Goal: Transaction & Acquisition: Download file/media

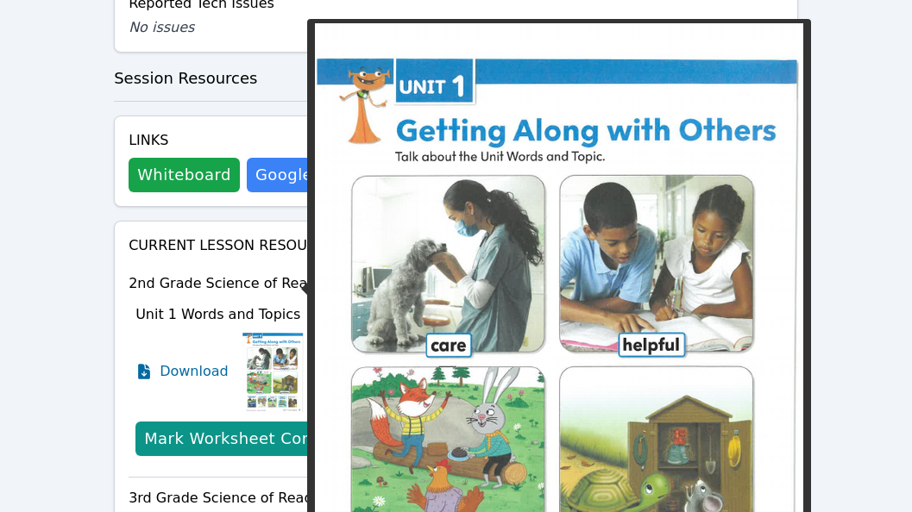
scroll to position [1294, 0]
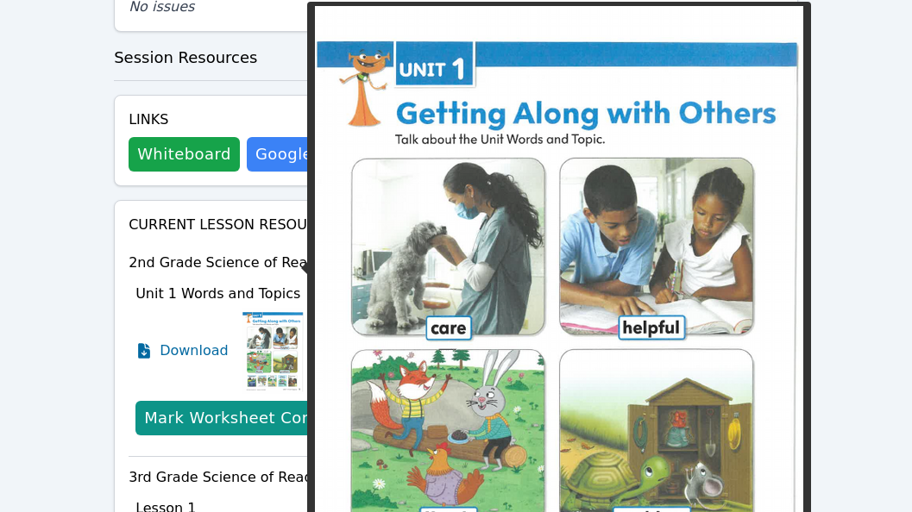
click at [285, 308] on img at bounding box center [272, 351] width 61 height 86
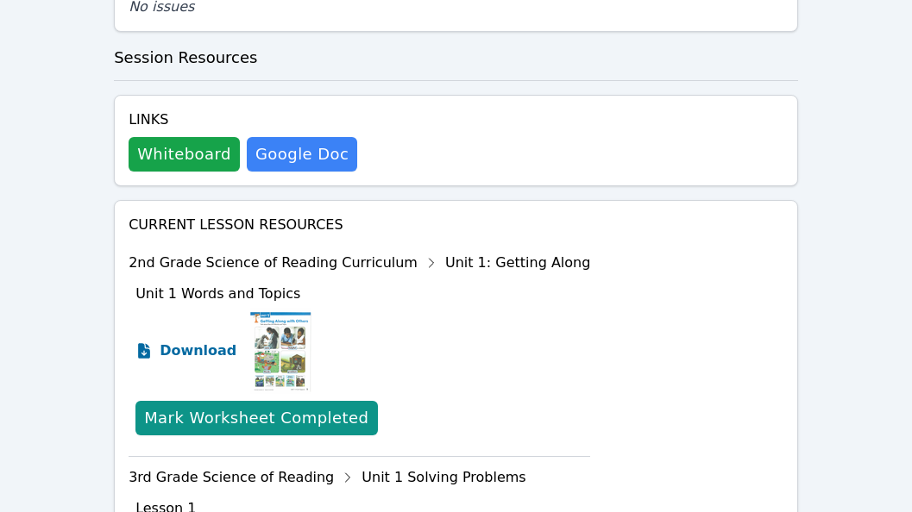
click at [201, 341] on span "Download" at bounding box center [198, 351] width 77 height 21
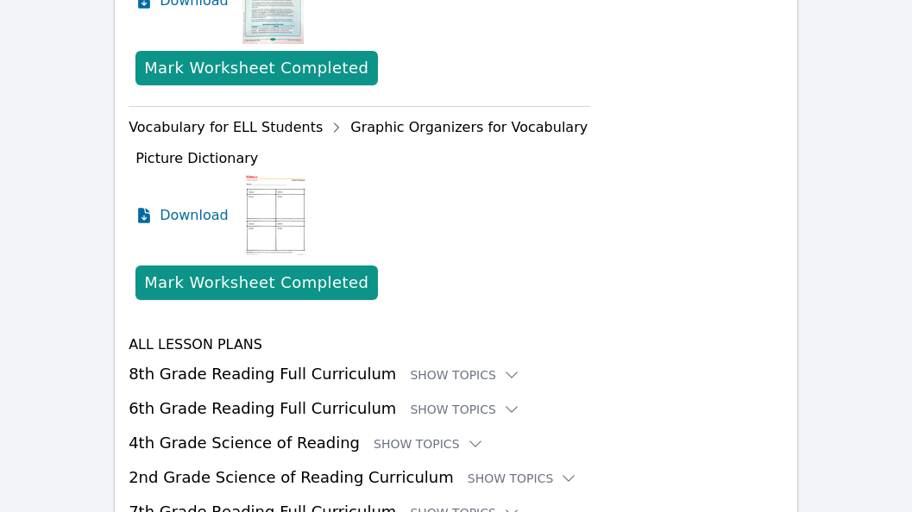
scroll to position [3019, 0]
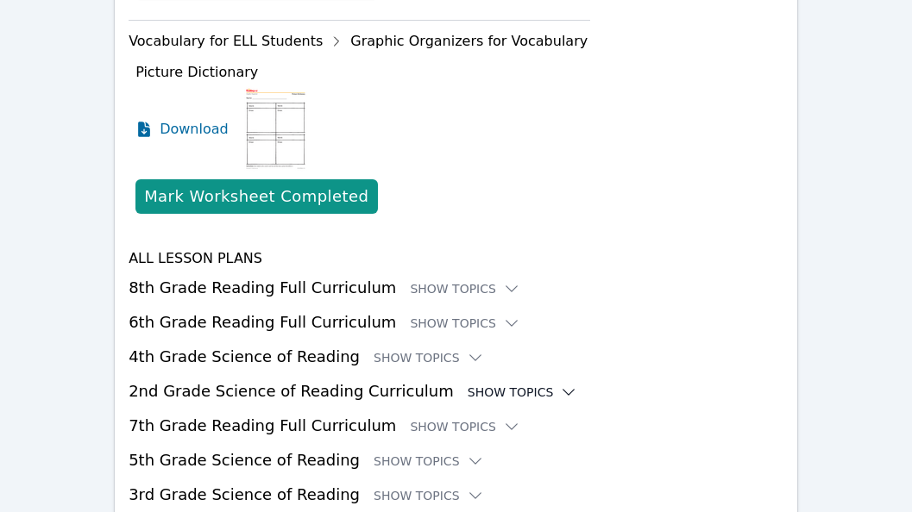
click at [468, 384] on div "Show Topics" at bounding box center [523, 392] width 110 height 17
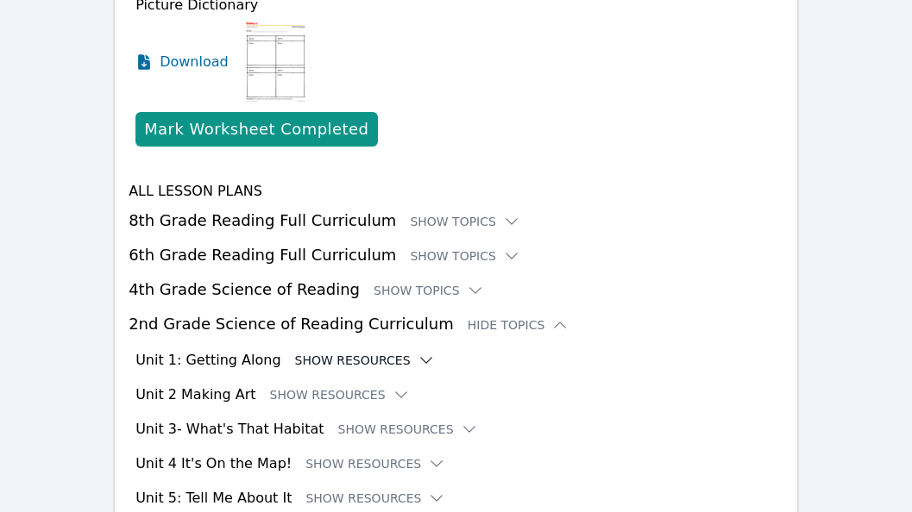
scroll to position [3105, 0]
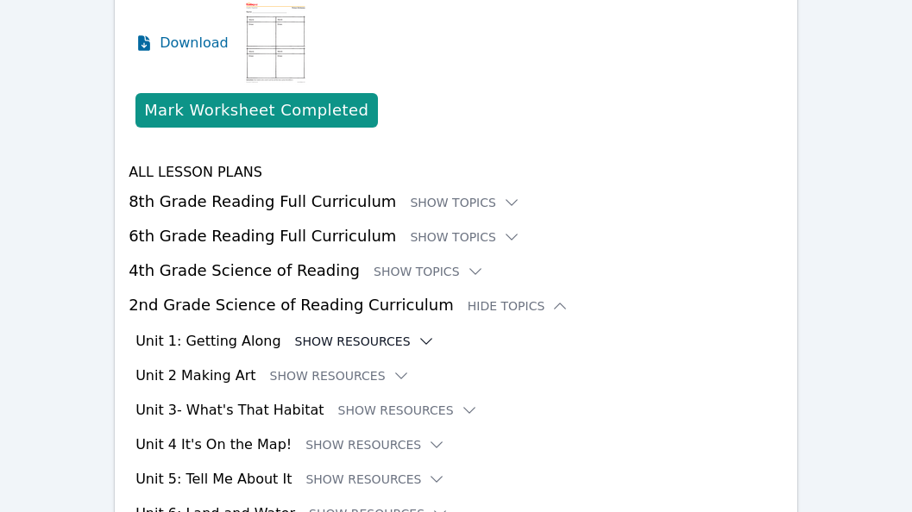
click at [374, 333] on button "Show Resources" at bounding box center [365, 341] width 140 height 17
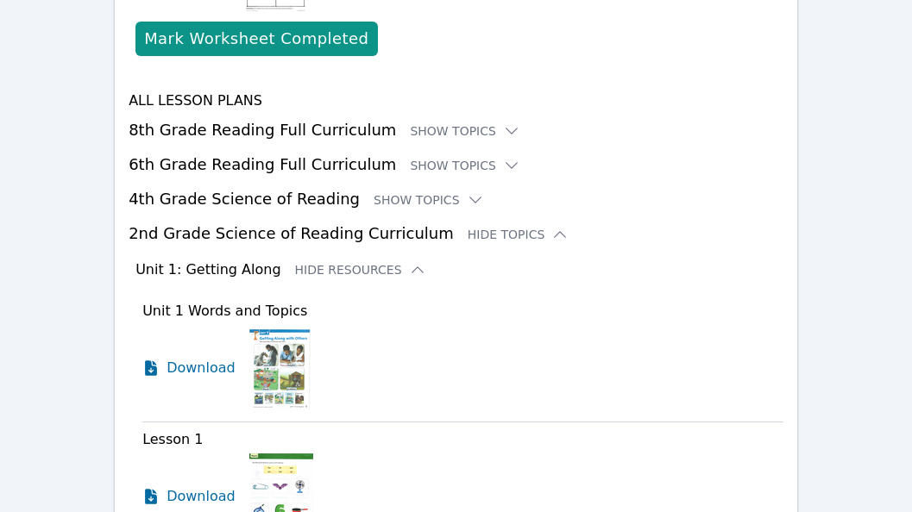
scroll to position [3191, 0]
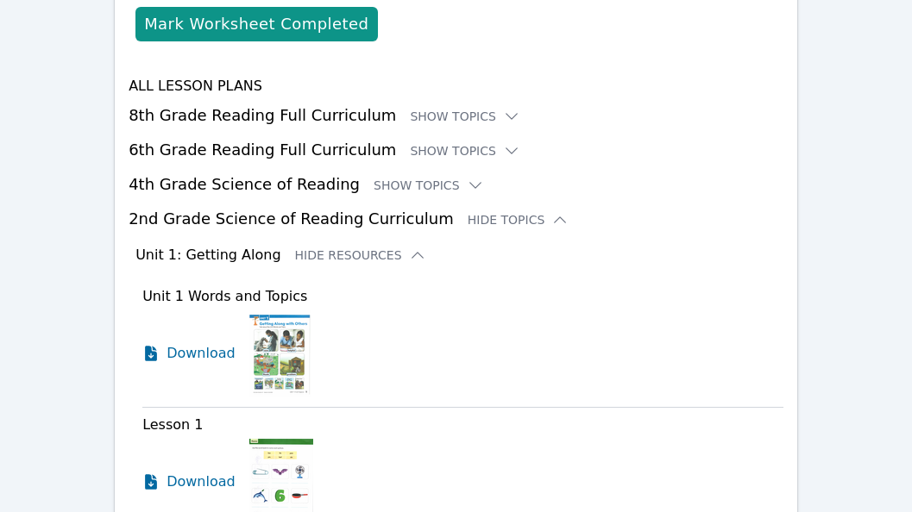
click at [271, 439] on img at bounding box center [281, 482] width 64 height 86
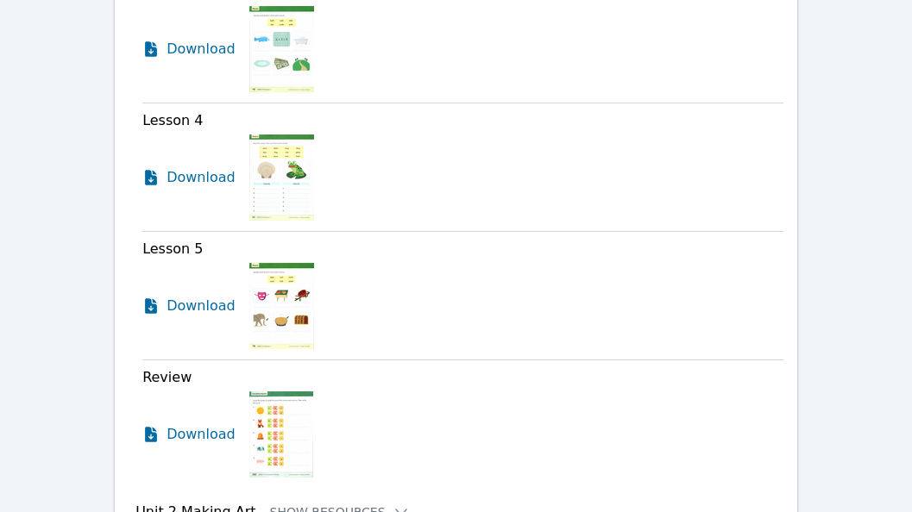
scroll to position [3968, 0]
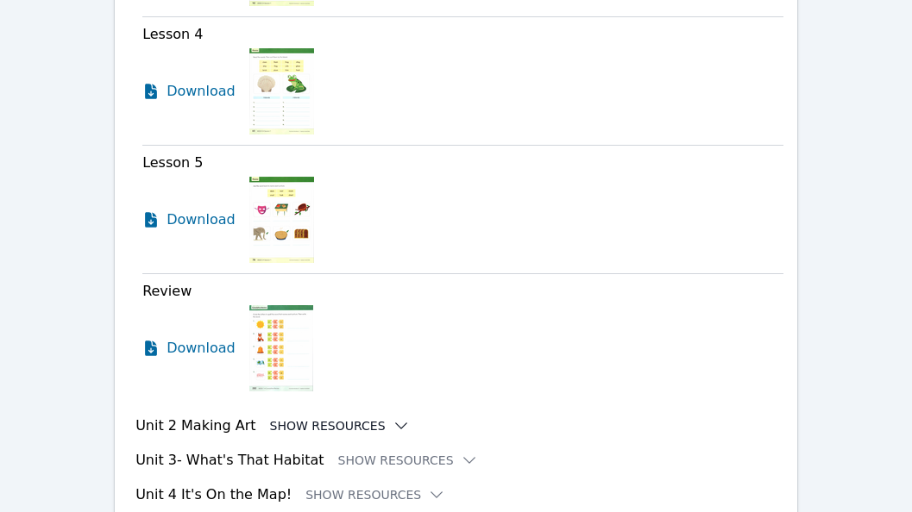
click at [348, 417] on button "Show Resources" at bounding box center [340, 425] width 140 height 17
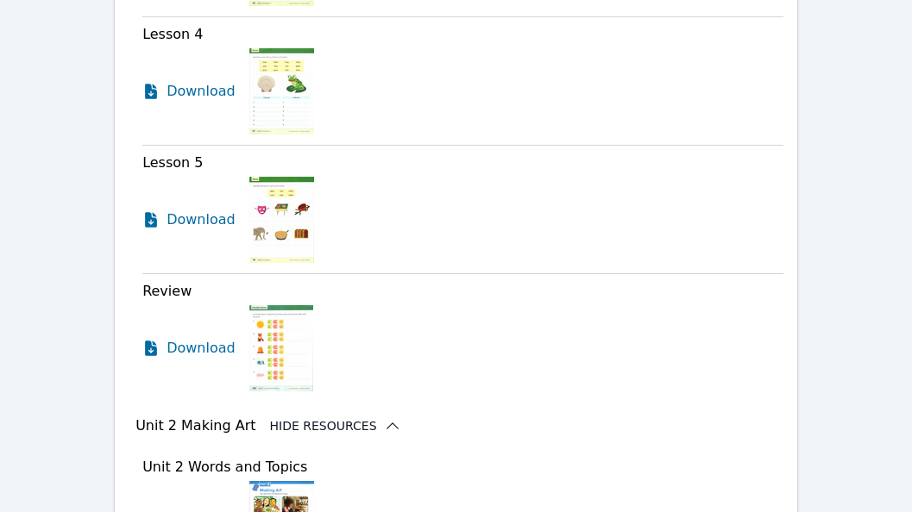
click at [337, 417] on button "Hide Resources" at bounding box center [335, 425] width 131 height 17
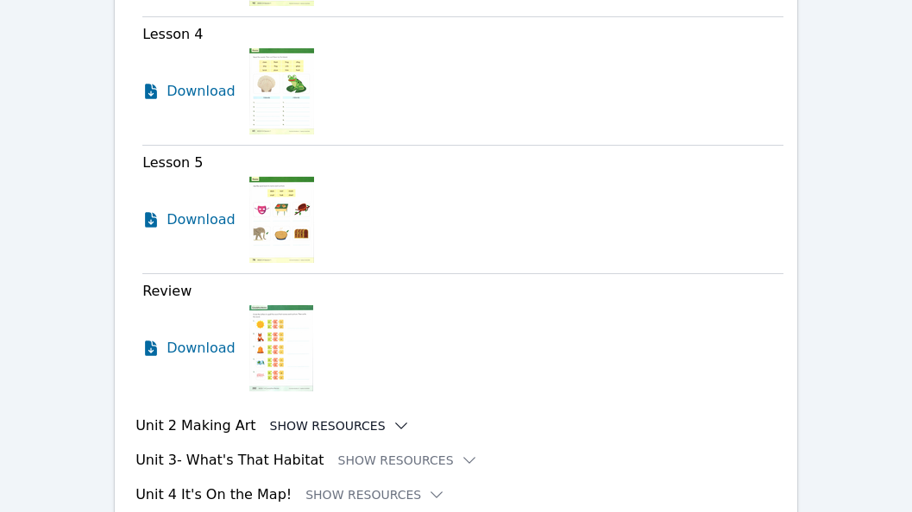
click at [337, 417] on button "Show Resources" at bounding box center [340, 425] width 140 height 17
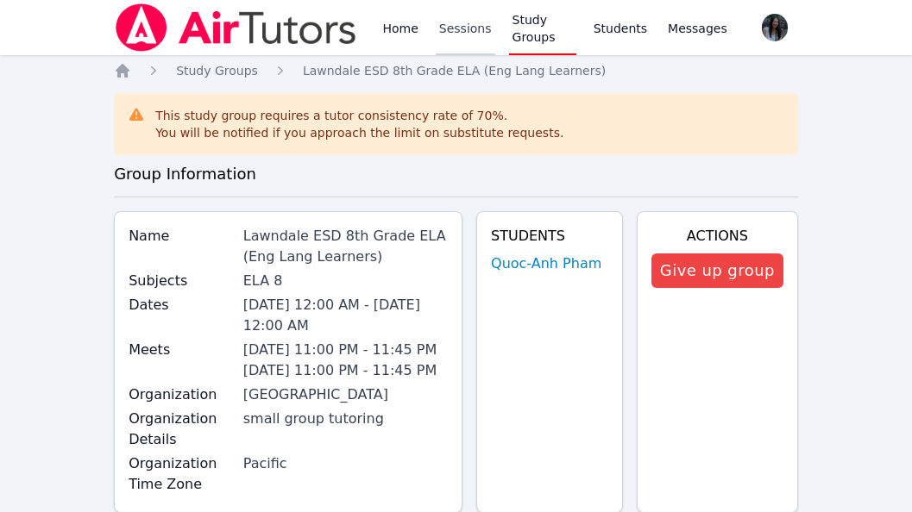
click at [479, 34] on link "Sessions" at bounding box center [466, 27] width 60 height 55
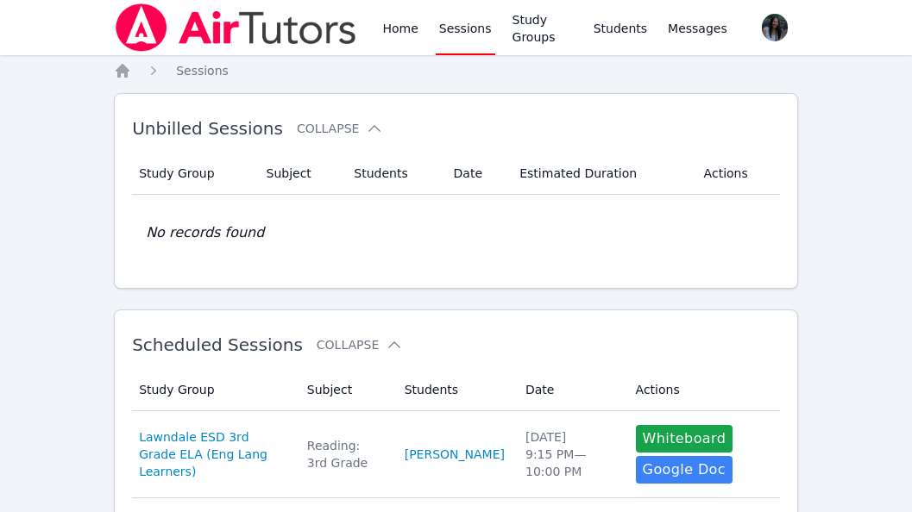
click at [468, 31] on link "Sessions" at bounding box center [466, 27] width 60 height 55
click at [472, 32] on link "Sessions" at bounding box center [466, 27] width 60 height 55
click at [401, 35] on link "Home" at bounding box center [400, 27] width 42 height 55
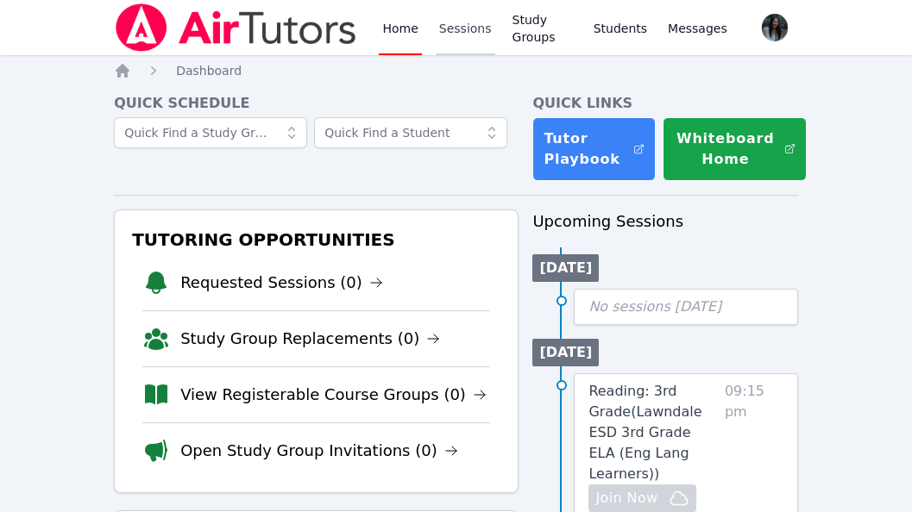
click at [459, 30] on link "Sessions" at bounding box center [466, 27] width 60 height 55
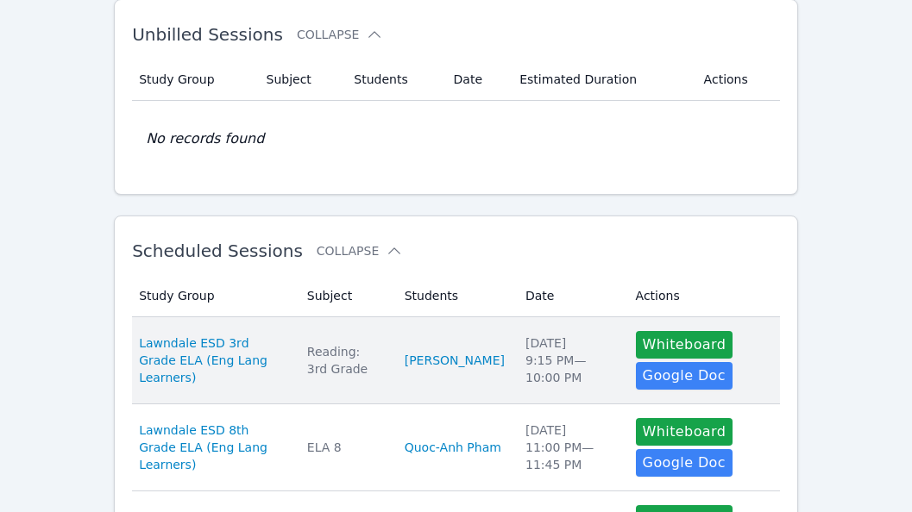
scroll to position [173, 0]
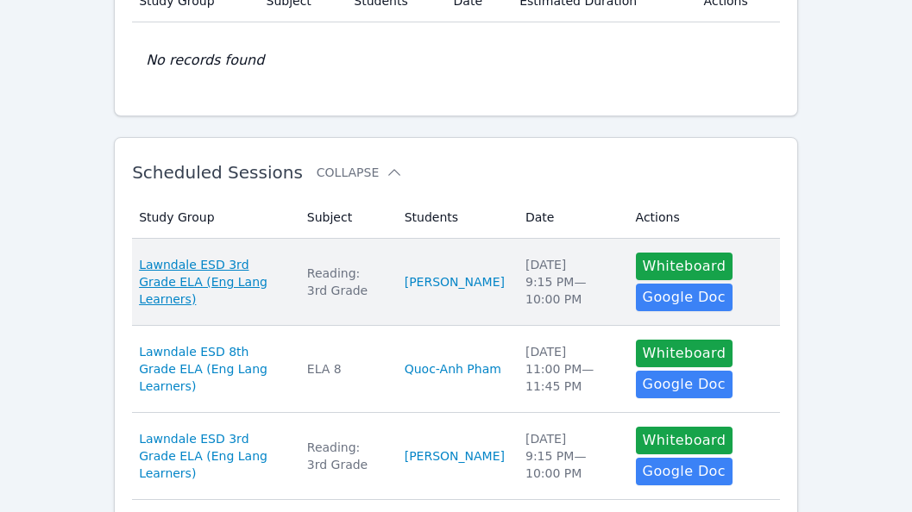
click at [230, 281] on span "Lawndale ESD 3rd Grade ELA (Eng Lang Learners)" at bounding box center [212, 282] width 147 height 52
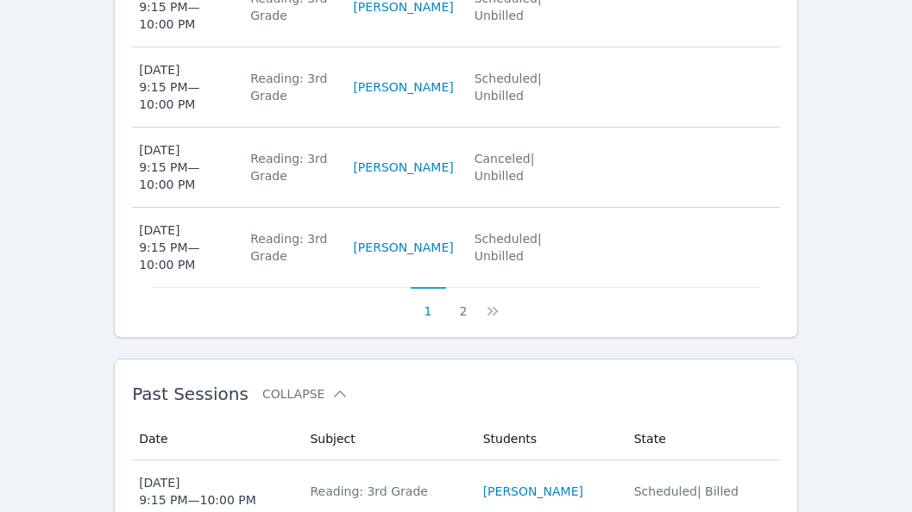
scroll to position [1384, 0]
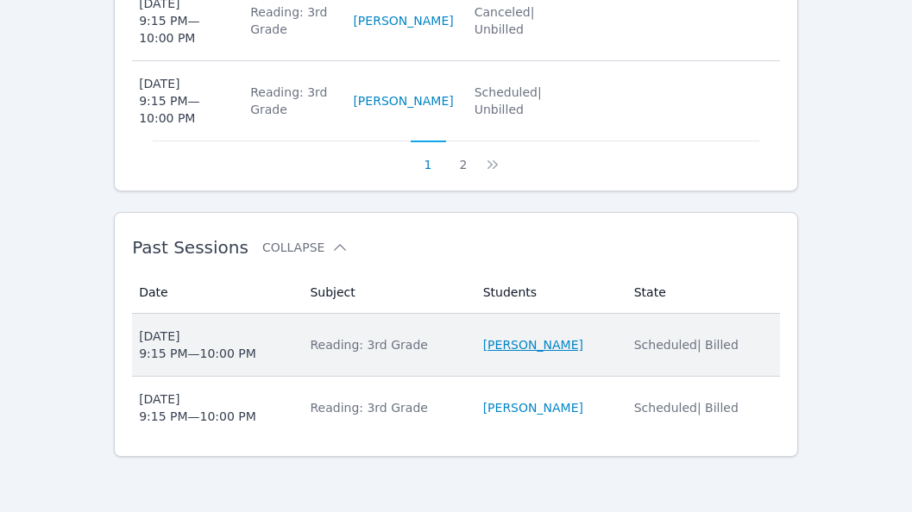
click at [513, 340] on link "[PERSON_NAME]" at bounding box center [533, 344] width 100 height 17
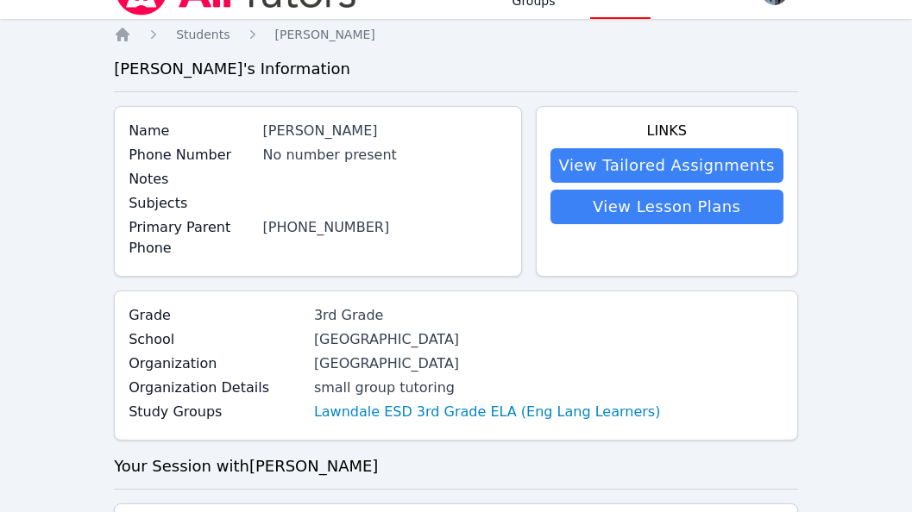
scroll to position [5, 0]
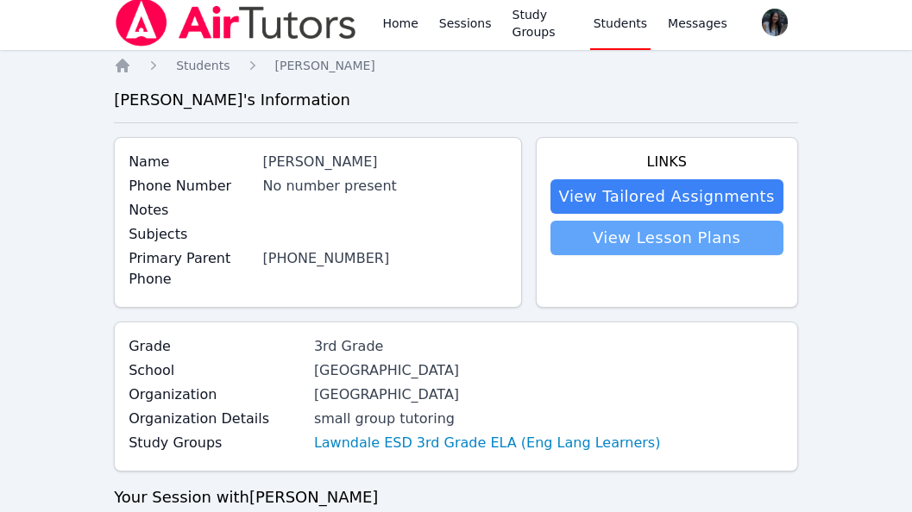
click at [675, 235] on link "View Lesson Plans" at bounding box center [666, 238] width 233 height 35
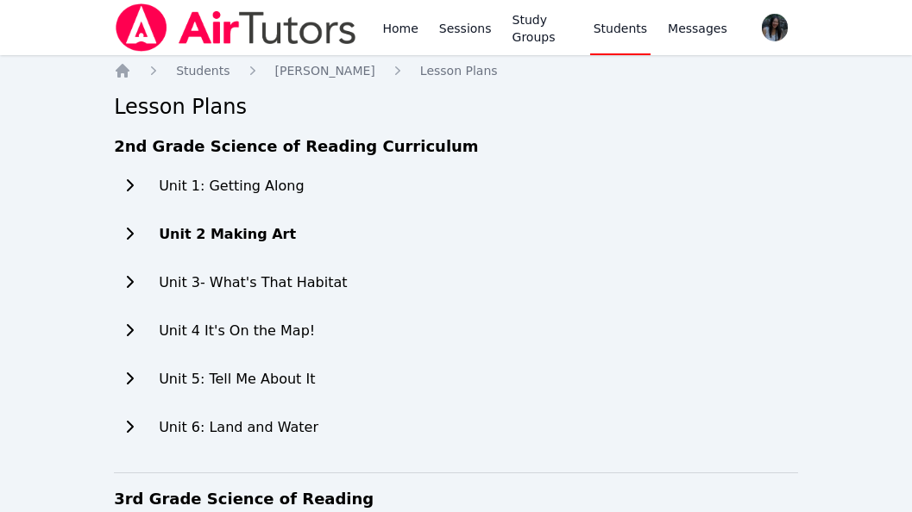
click at [230, 237] on h2 "Unit 2 Making Art" at bounding box center [227, 234] width 137 height 21
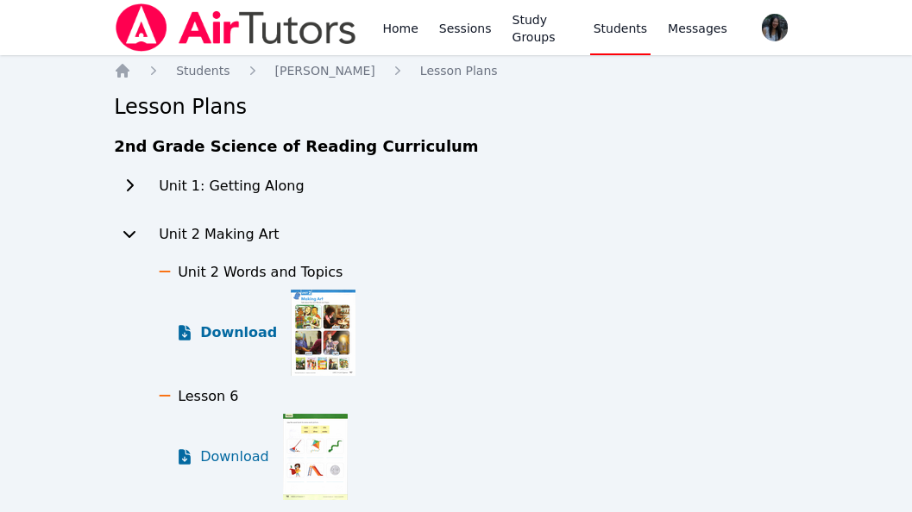
click at [242, 330] on span "Download" at bounding box center [238, 333] width 77 height 21
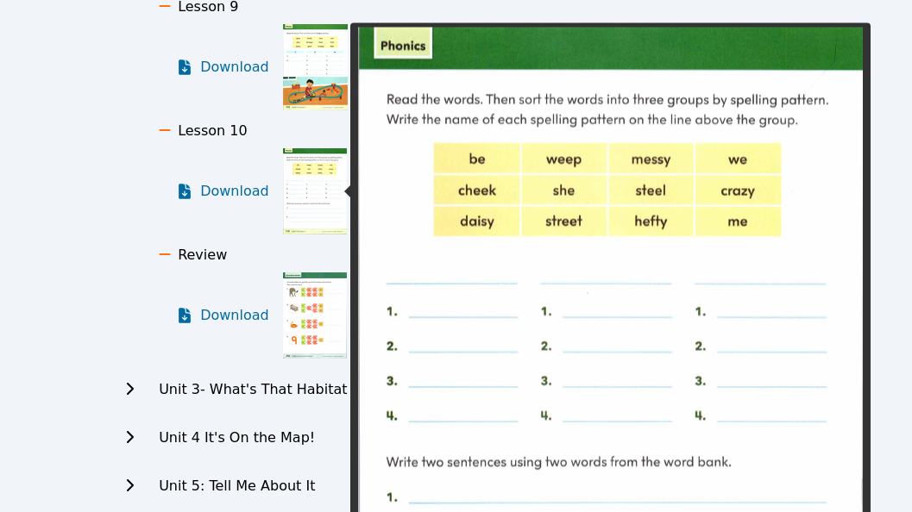
scroll to position [863, 0]
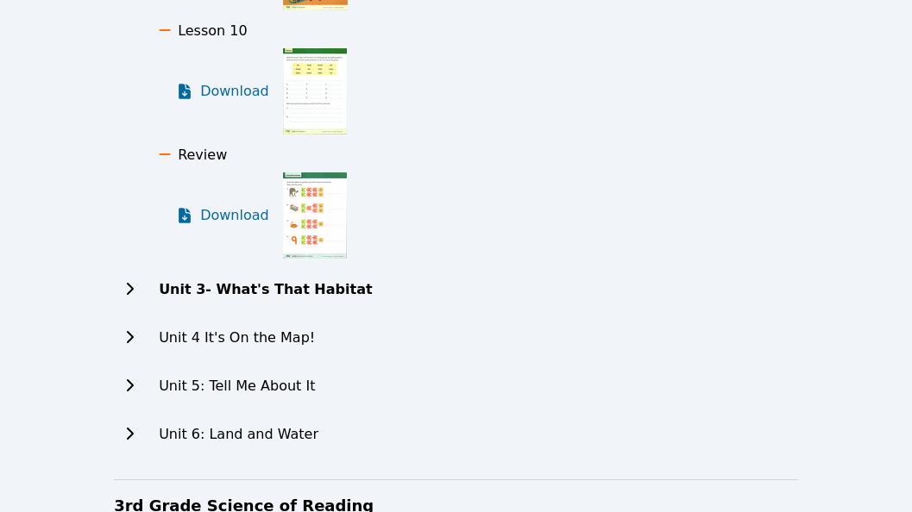
click at [289, 298] on h2 "Unit 3- What's That Habitat" at bounding box center [265, 289] width 213 height 21
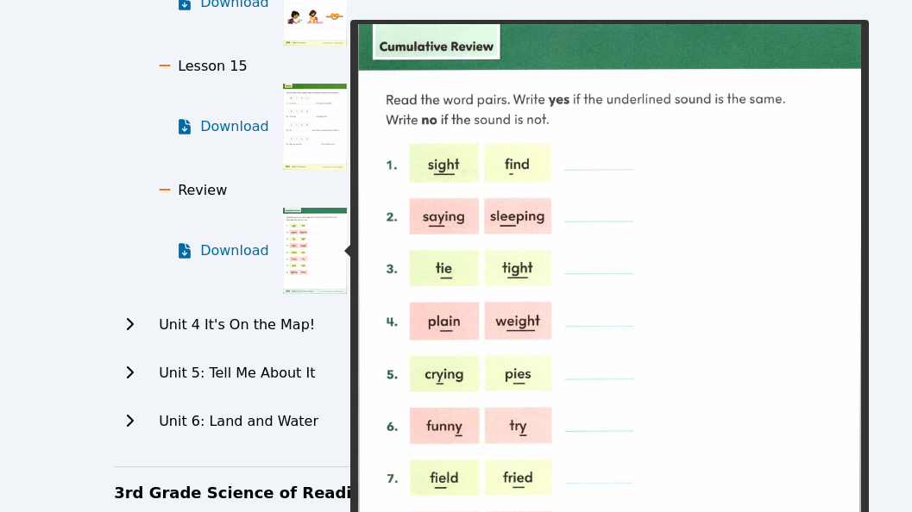
scroll to position [1639, 0]
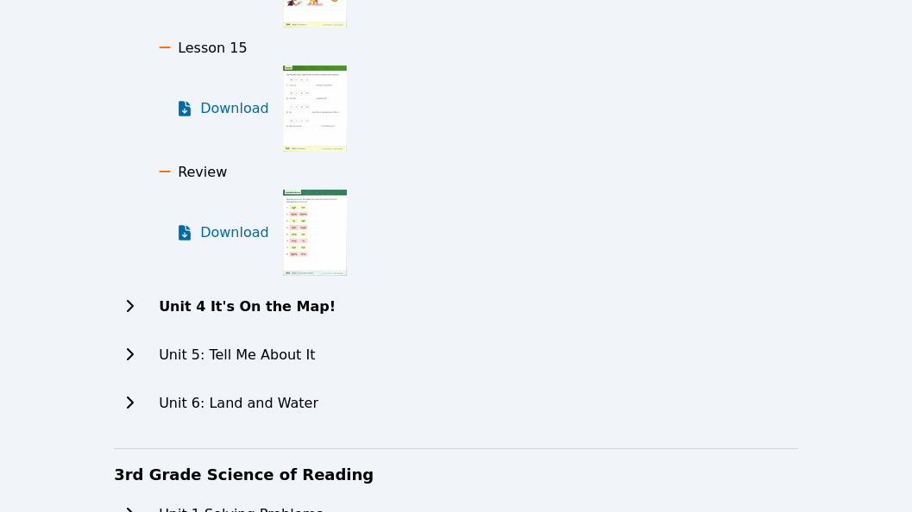
click at [286, 312] on h2 "Unit 4 It's On the Map!" at bounding box center [247, 307] width 177 height 21
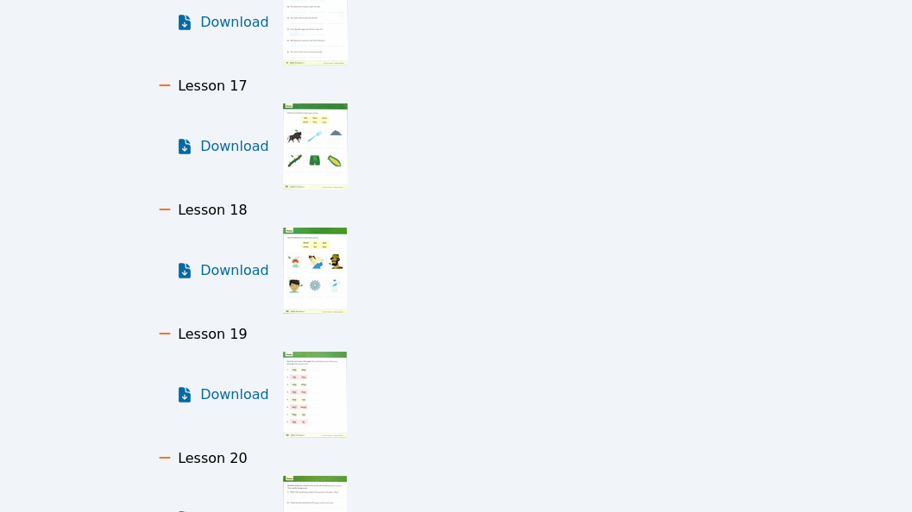
scroll to position [2156, 0]
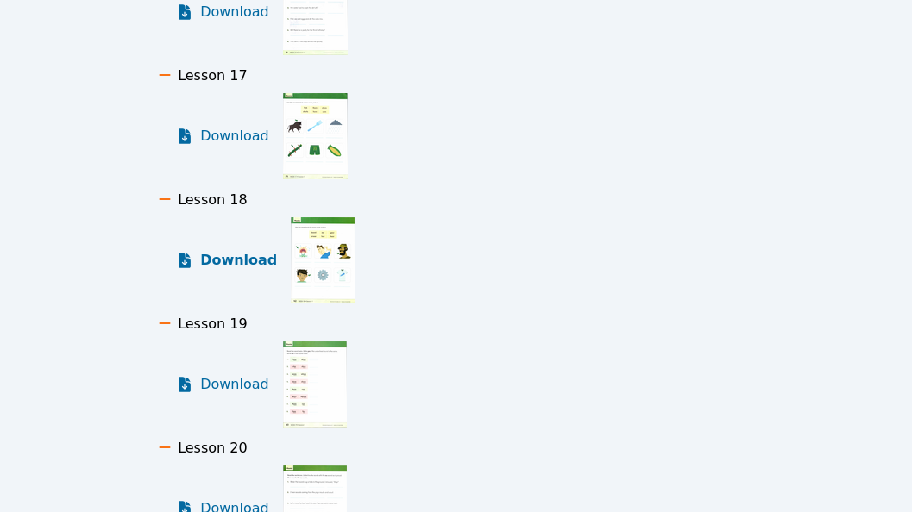
click at [248, 265] on span "Download" at bounding box center [238, 260] width 77 height 21
